Goal: Task Accomplishment & Management: Use online tool/utility

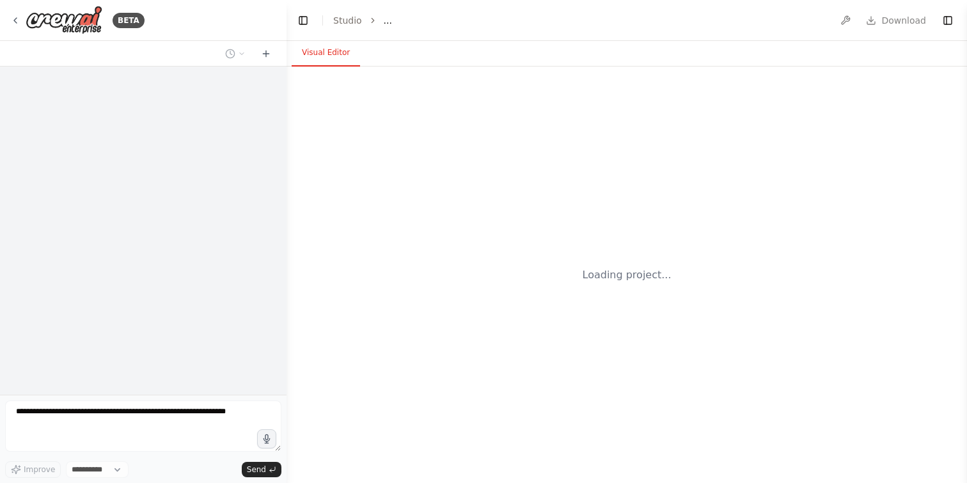
select select "****"
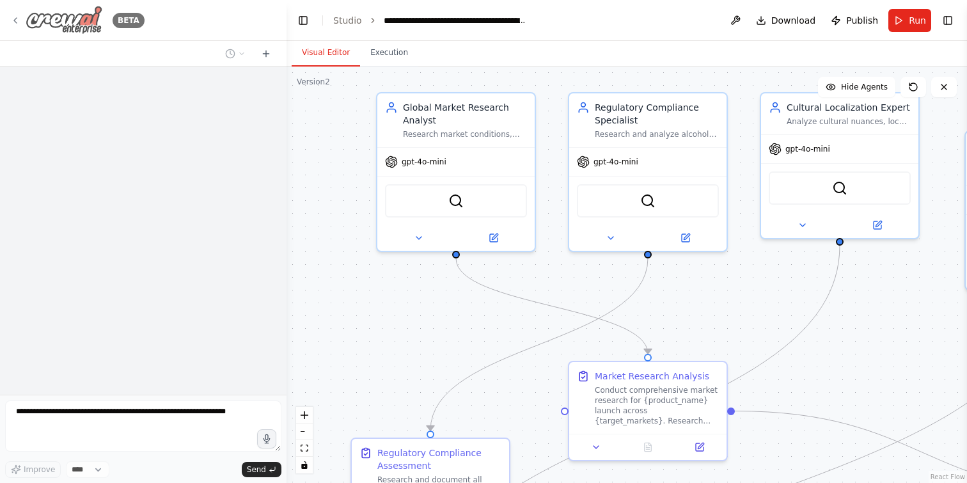
click at [90, 20] on img at bounding box center [64, 20] width 77 height 29
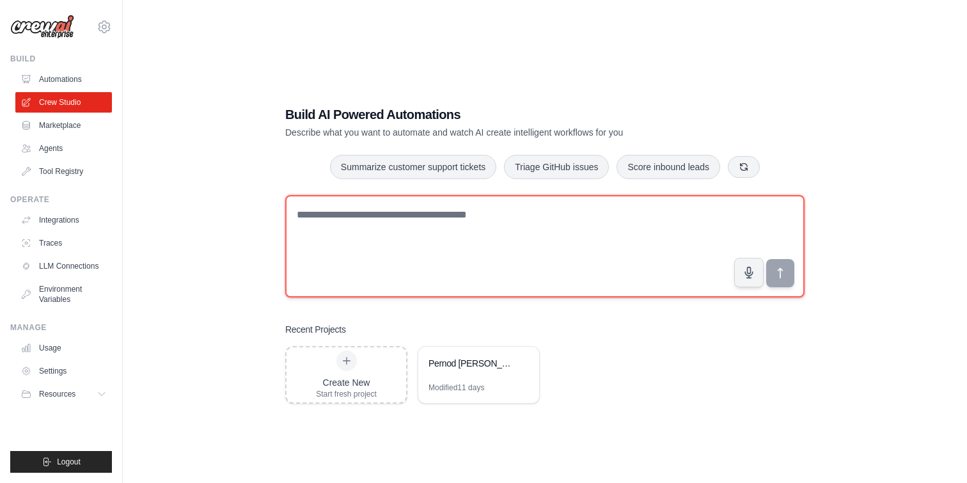
click at [377, 221] on textarea at bounding box center [544, 246] width 519 height 102
paste textarea "**********"
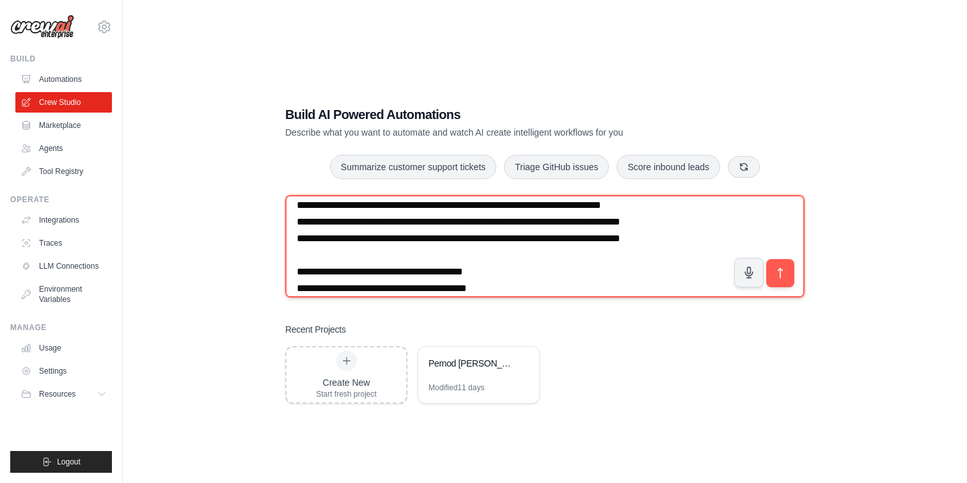
scroll to position [859, 0]
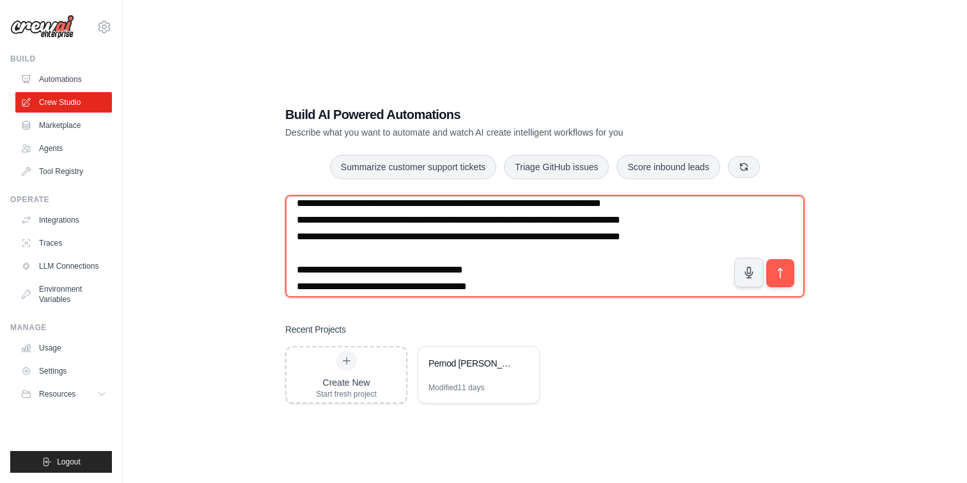
drag, startPoint x: 433, startPoint y: 255, endPoint x: 279, endPoint y: 206, distance: 161.7
click at [279, 206] on div "Build AI Powered Automations Describe what you want to automate and watch AI cr…" at bounding box center [545, 254] width 550 height 339
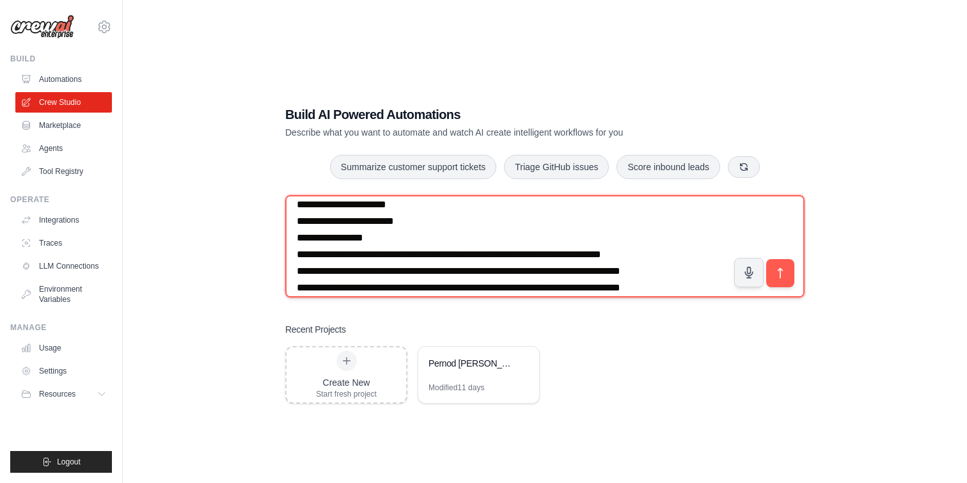
scroll to position [804, 0]
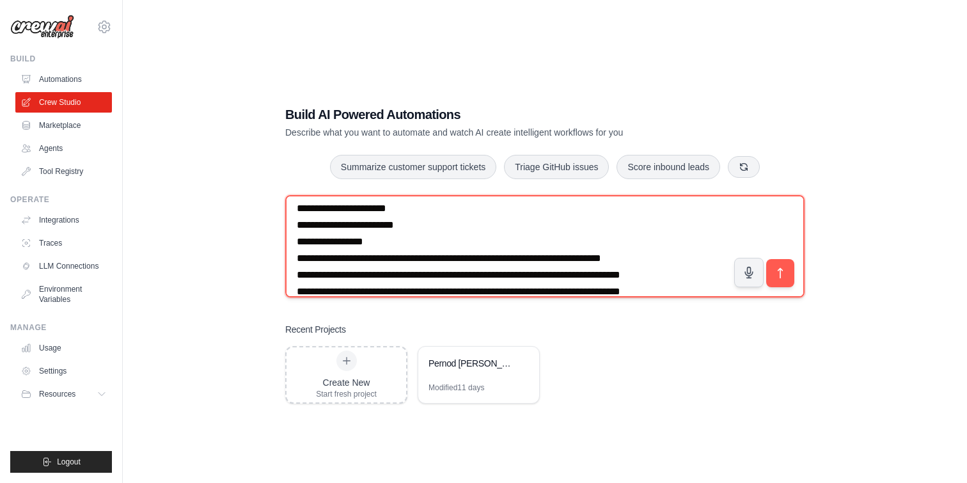
click at [331, 235] on textarea at bounding box center [544, 246] width 519 height 102
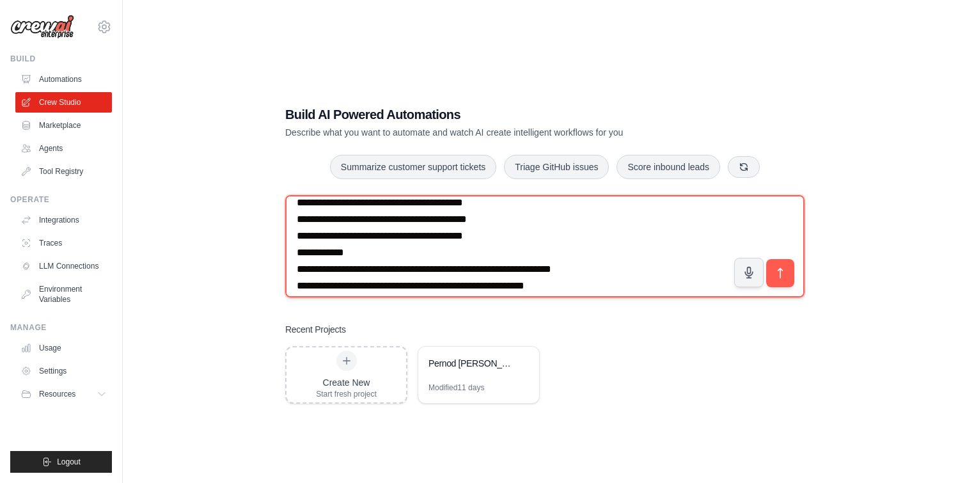
scroll to position [846, 0]
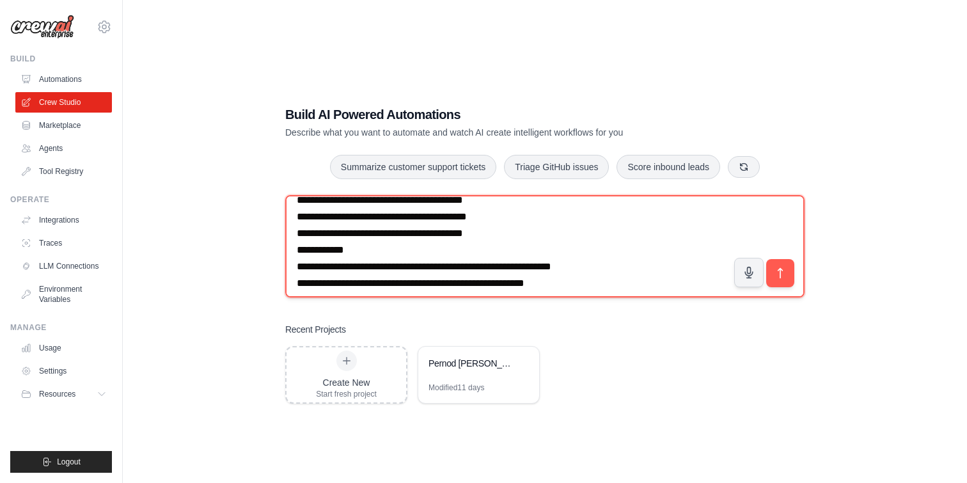
click at [462, 231] on textarea at bounding box center [544, 246] width 519 height 102
click at [462, 232] on textarea at bounding box center [544, 246] width 519 height 102
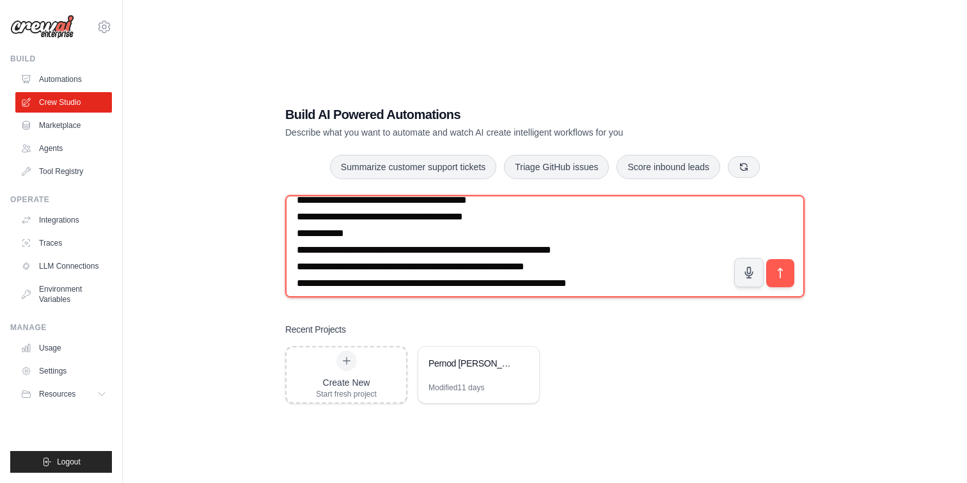
click at [462, 232] on textarea at bounding box center [544, 246] width 519 height 102
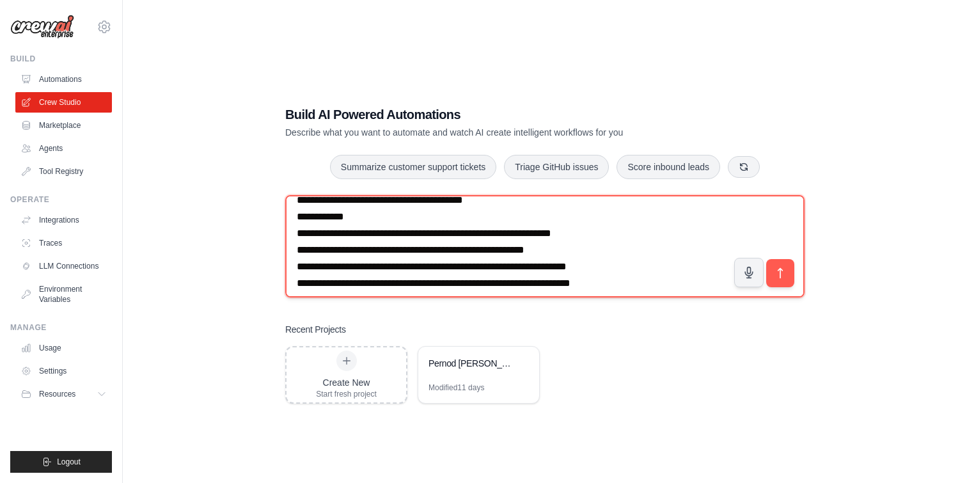
click at [697, 234] on textarea at bounding box center [544, 246] width 519 height 102
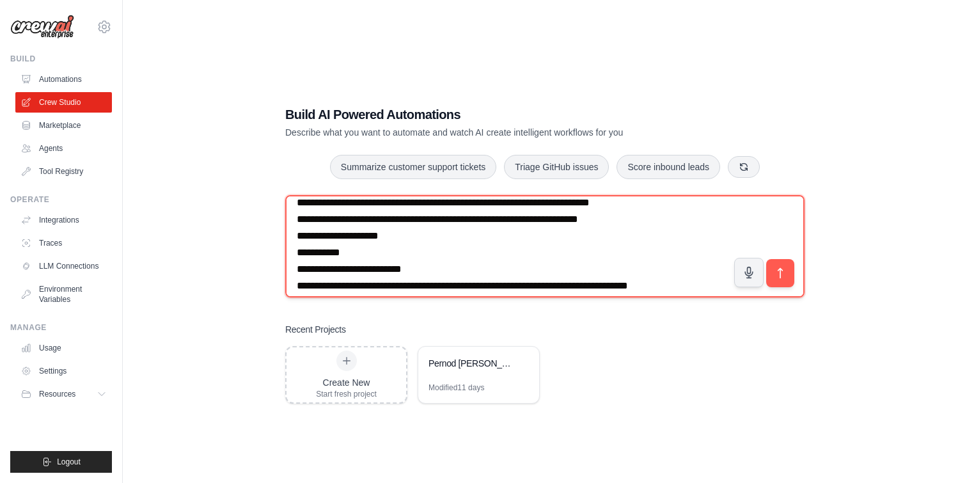
scroll to position [1275, 0]
type textarea "**********"
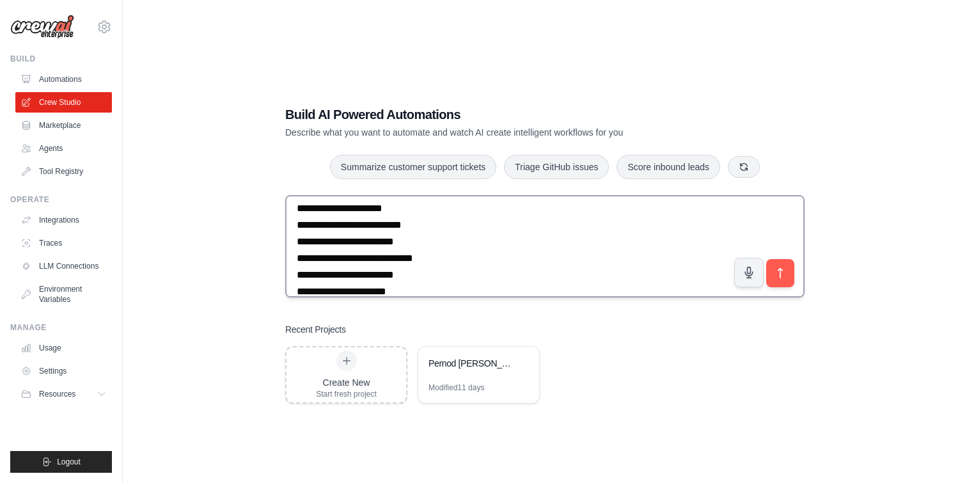
scroll to position [1984, 0]
drag, startPoint x: 784, startPoint y: 273, endPoint x: 784, endPoint y: 282, distance: 9.0
click at [784, 274] on icon "submit" at bounding box center [780, 272] width 13 height 13
click at [784, 273] on icon "submit" at bounding box center [780, 272] width 13 height 13
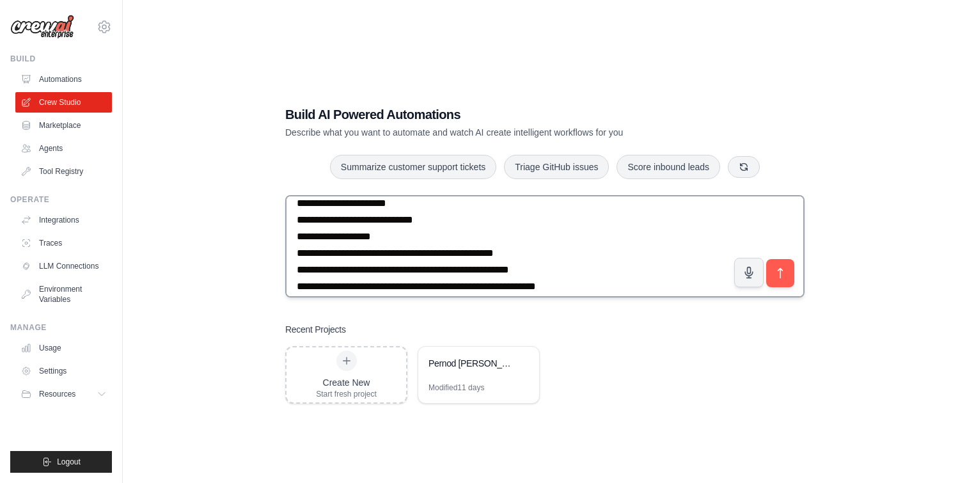
scroll to position [5107, 0]
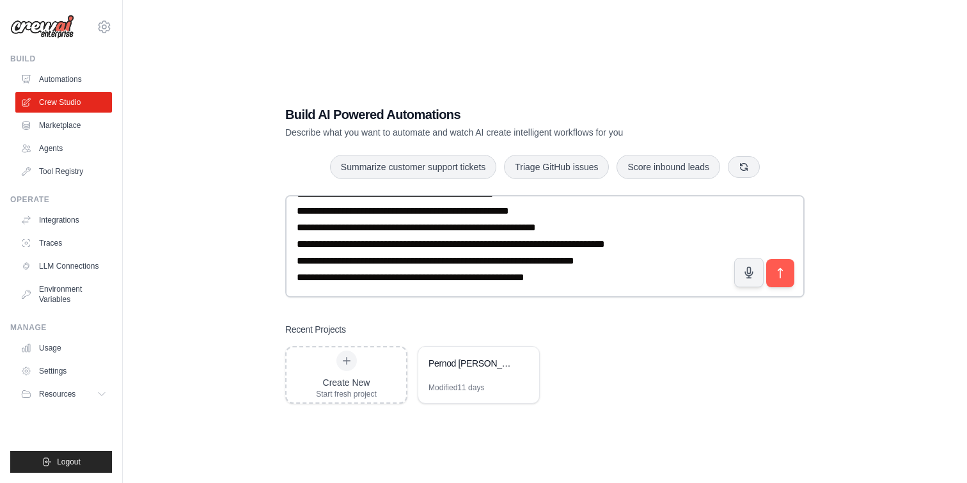
click at [584, 344] on div "Recent Projects Create New Start fresh project Pernod Ricard Global Whiskey Cam…" at bounding box center [544, 363] width 519 height 81
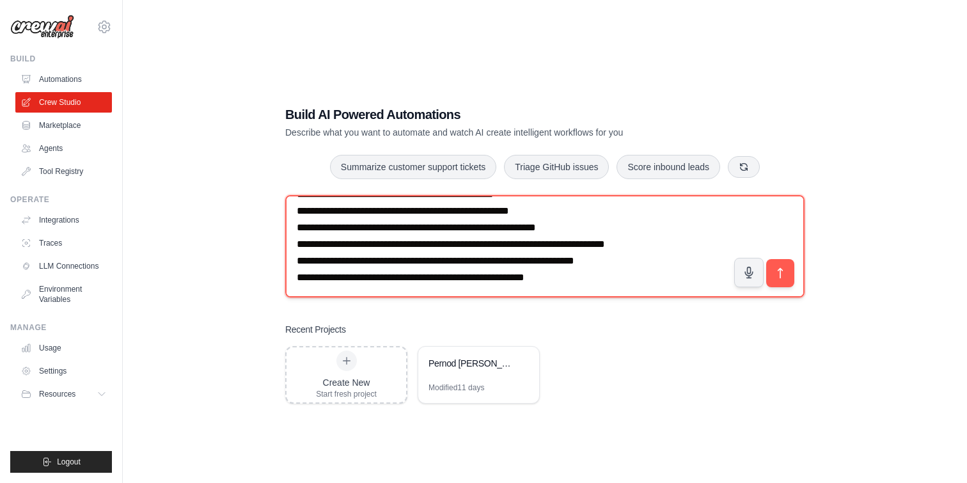
click at [478, 228] on textarea at bounding box center [544, 246] width 519 height 102
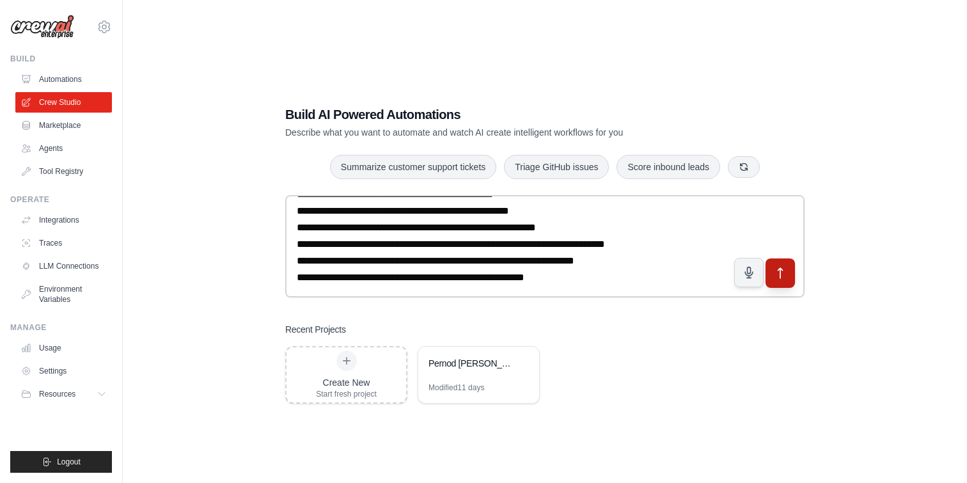
click at [782, 273] on icon "submit" at bounding box center [780, 272] width 13 height 13
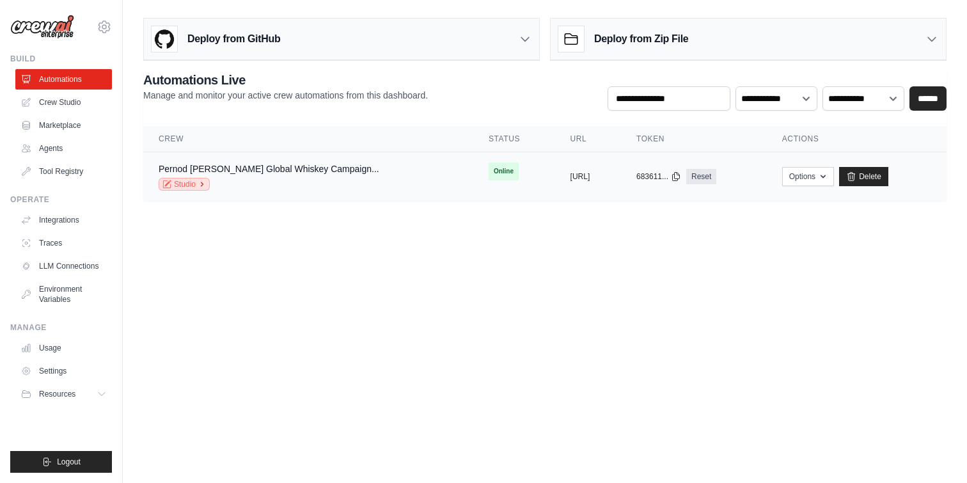
click at [189, 183] on link "Studio" at bounding box center [184, 184] width 51 height 13
click at [83, 104] on link "Crew Studio" at bounding box center [65, 102] width 97 height 20
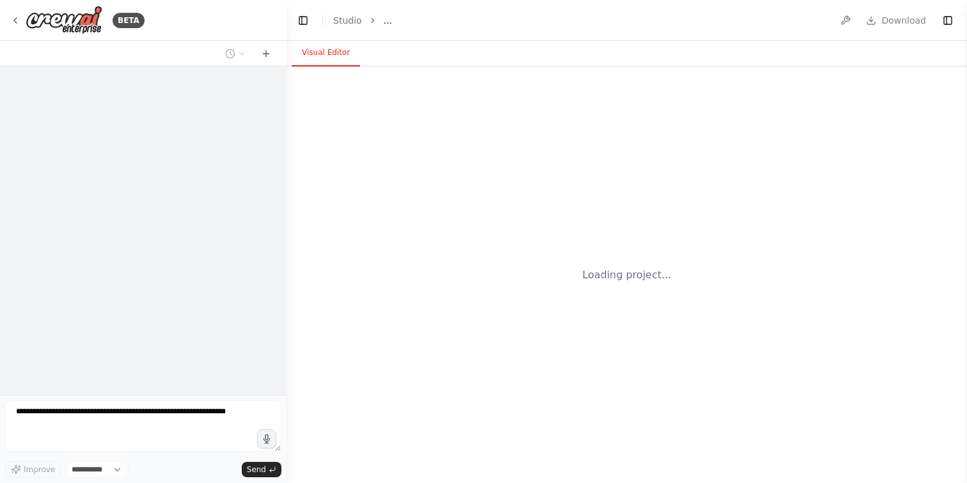
select select "****"
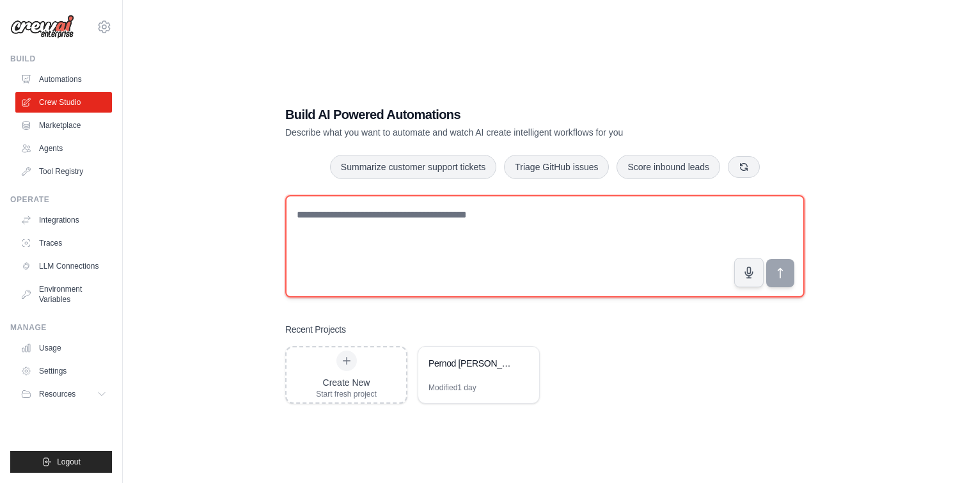
click at [421, 237] on textarea at bounding box center [544, 246] width 519 height 102
paste textarea "**********"
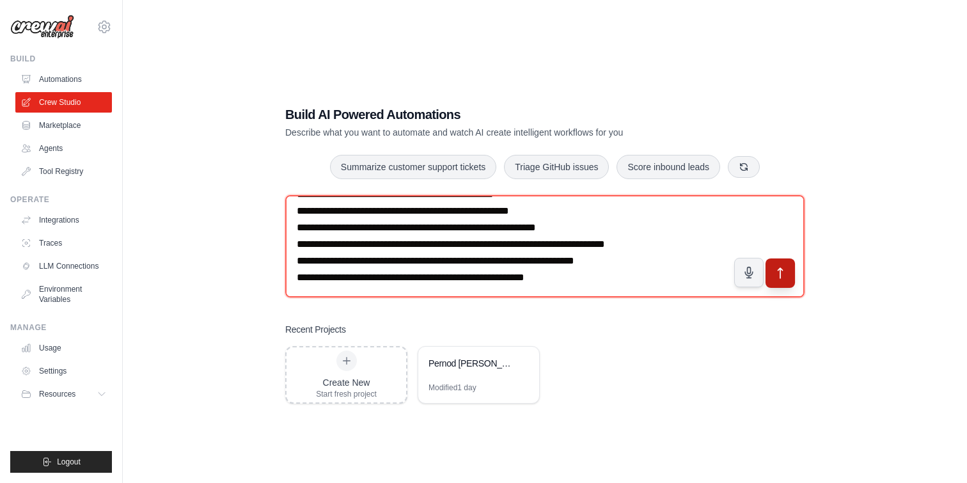
type textarea "**********"
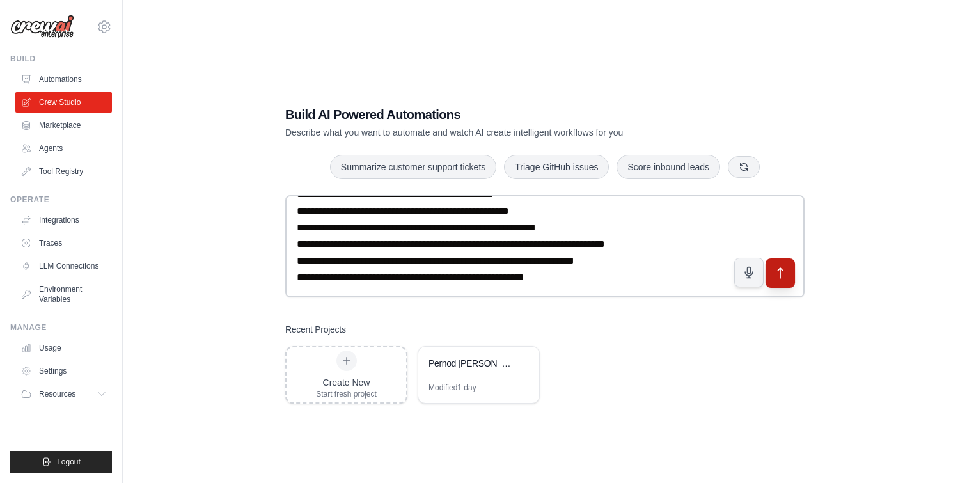
click at [781, 272] on icon "submit" at bounding box center [780, 272] width 13 height 13
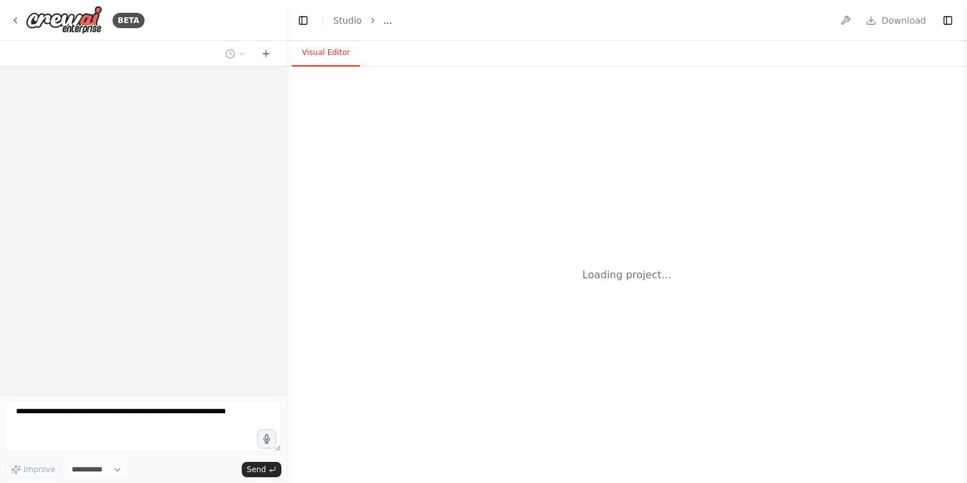
select select "****"
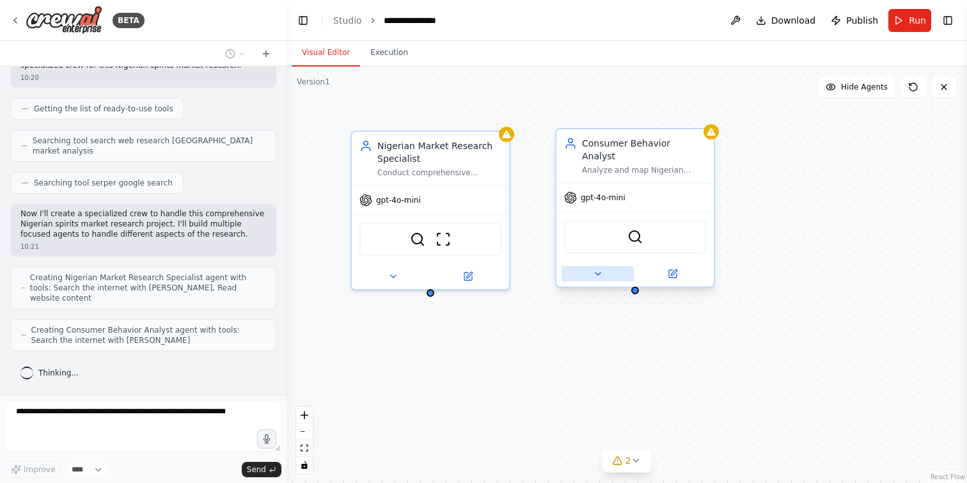
scroll to position [3111, 0]
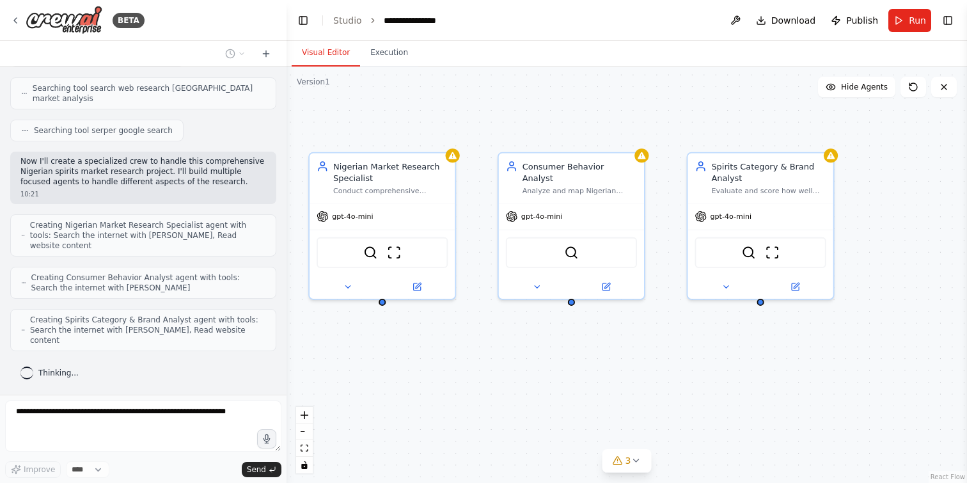
drag, startPoint x: 679, startPoint y: 364, endPoint x: 621, endPoint y: 362, distance: 57.5
click at [623, 364] on div "Nigerian Market Research Specialist Conduct comprehensive research on Nigerian …" at bounding box center [626, 274] width 680 height 416
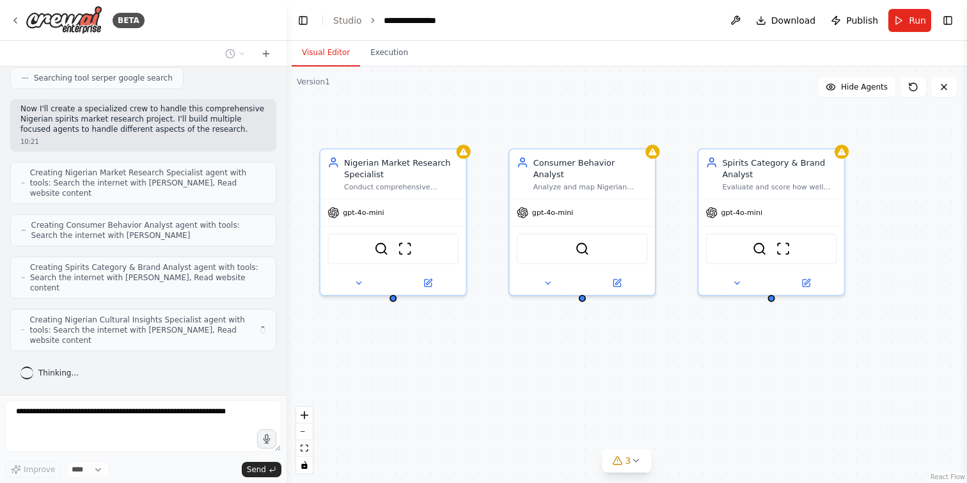
scroll to position [3153, 0]
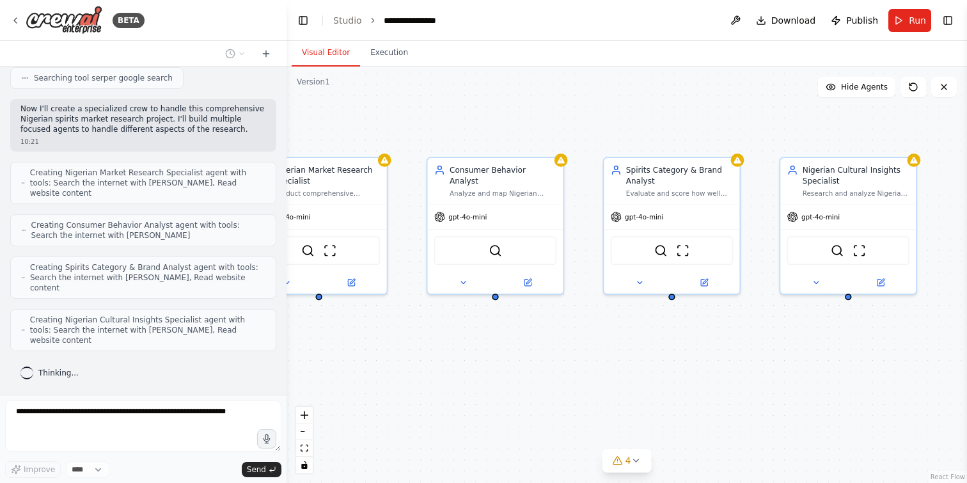
drag, startPoint x: 623, startPoint y: 367, endPoint x: 533, endPoint y: 361, distance: 89.7
click at [533, 361] on div "Nigerian Market Research Specialist Conduct comprehensive research on Nigerian …" at bounding box center [626, 274] width 680 height 416
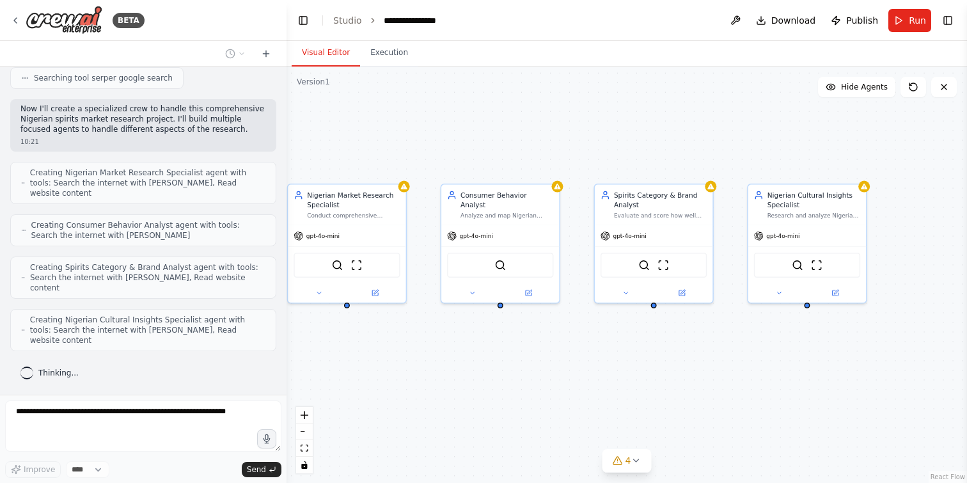
scroll to position [3195, 0]
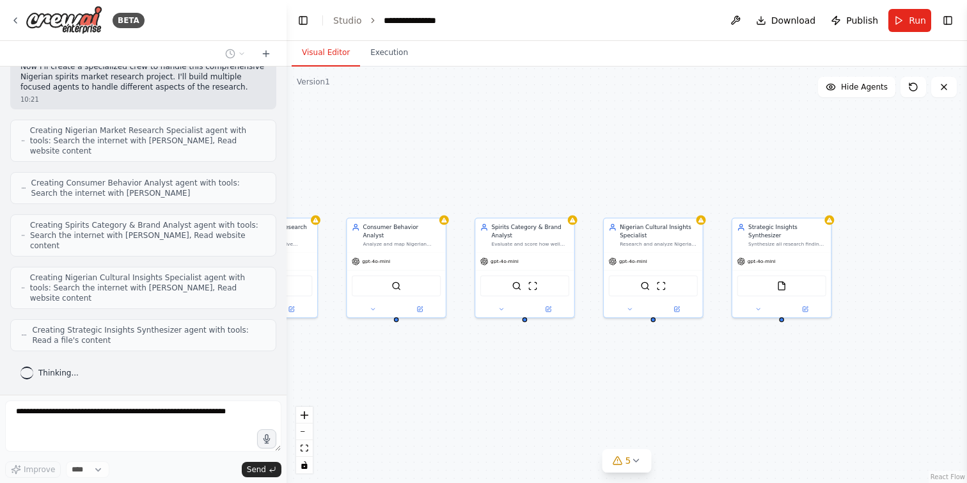
drag, startPoint x: 898, startPoint y: 399, endPoint x: 728, endPoint y: 398, distance: 170.1
click at [728, 398] on div "Nigerian Market Research Specialist Conduct comprehensive research on Nigerian …" at bounding box center [626, 274] width 680 height 416
